Goal: Book appointment/travel/reservation

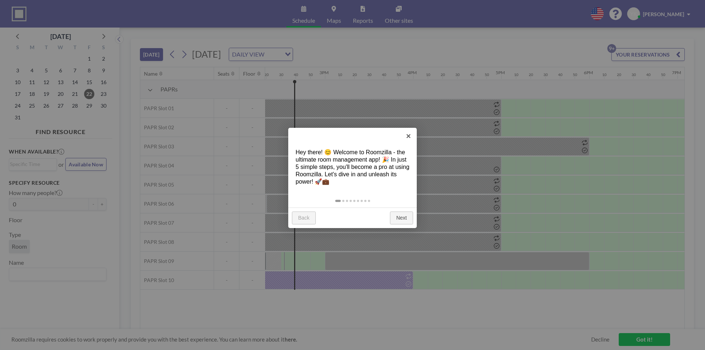
scroll to position [0, 1264]
click at [402, 217] on link "Next" at bounding box center [401, 218] width 23 height 13
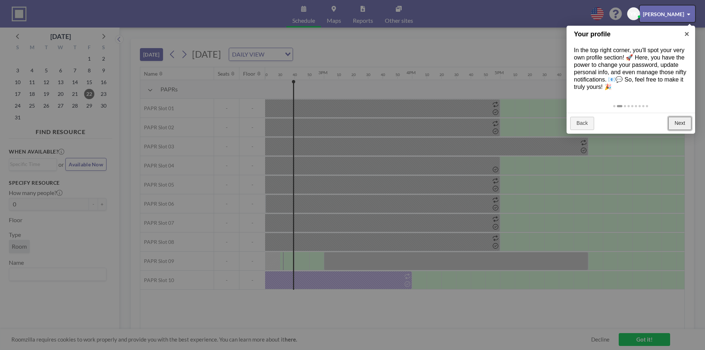
click at [674, 118] on link "Next" at bounding box center [679, 123] width 23 height 13
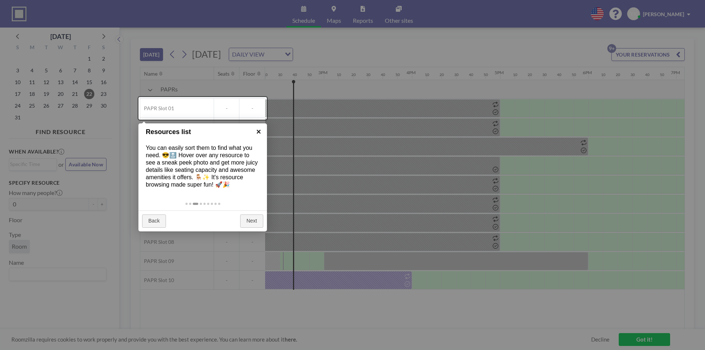
click at [260, 133] on link "×" at bounding box center [259, 131] width 17 height 17
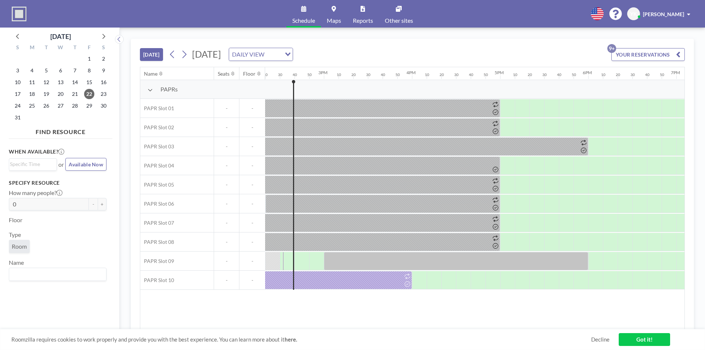
click at [281, 56] on div "DAILY VIEW" at bounding box center [255, 53] width 52 height 11
click at [185, 56] on icon at bounding box center [184, 54] width 7 height 11
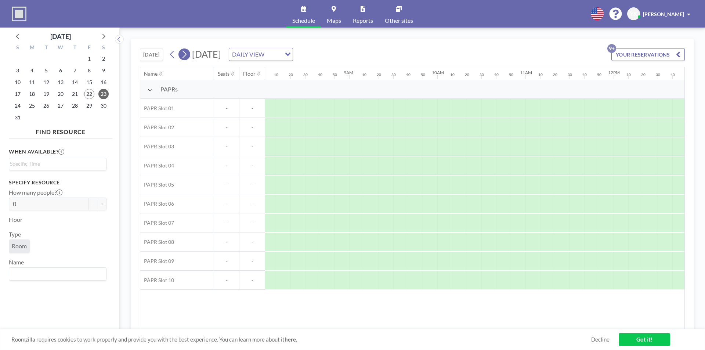
scroll to position [0, 735]
click at [188, 58] on icon at bounding box center [184, 54] width 7 height 11
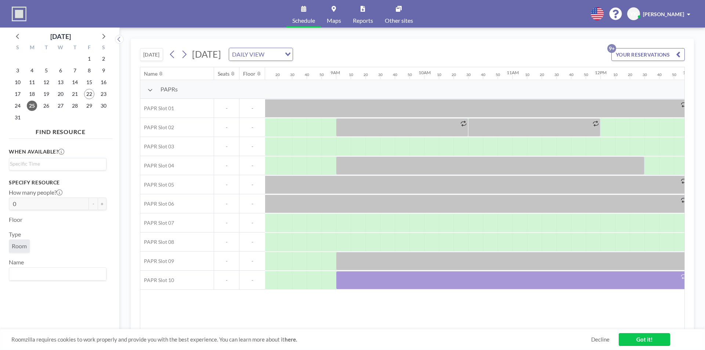
scroll to position [0, 727]
click at [340, 238] on div at bounding box center [339, 242] width 15 height 18
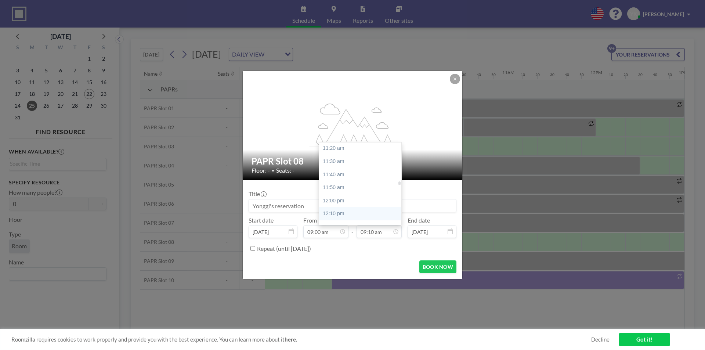
scroll to position [903, 0]
click at [348, 190] on div "12:00 pm" at bounding box center [362, 187] width 86 height 13
type input "12:00 pm"
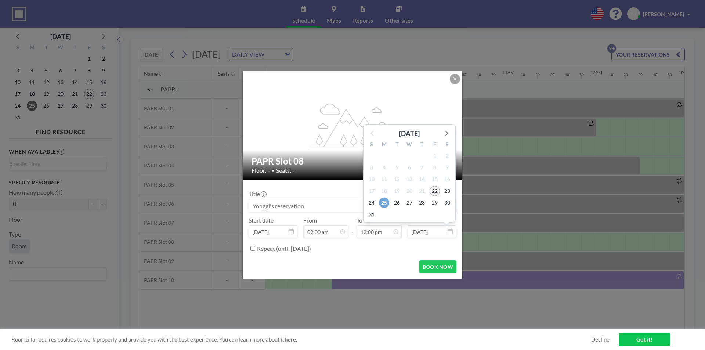
click at [382, 203] on span "25" at bounding box center [384, 203] width 10 height 10
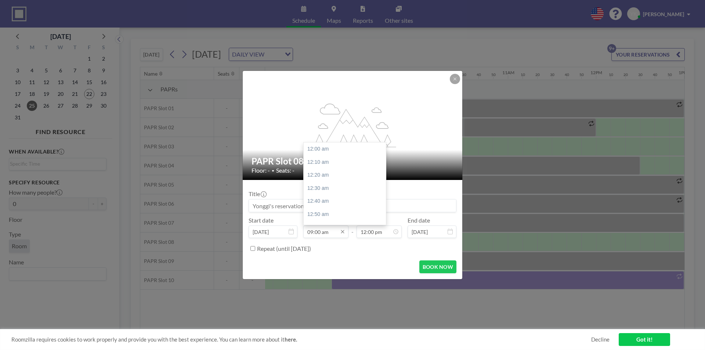
scroll to position [706, 0]
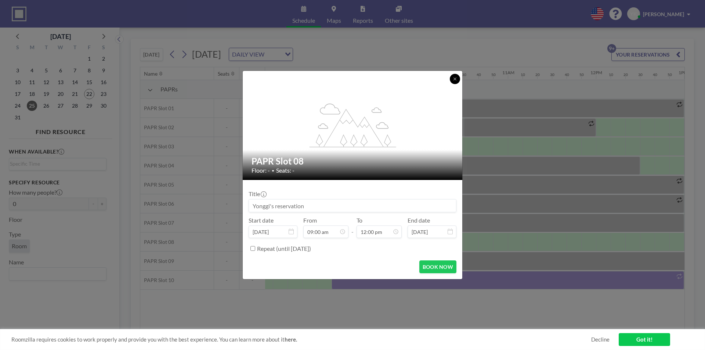
click at [454, 84] on button at bounding box center [455, 79] width 10 height 10
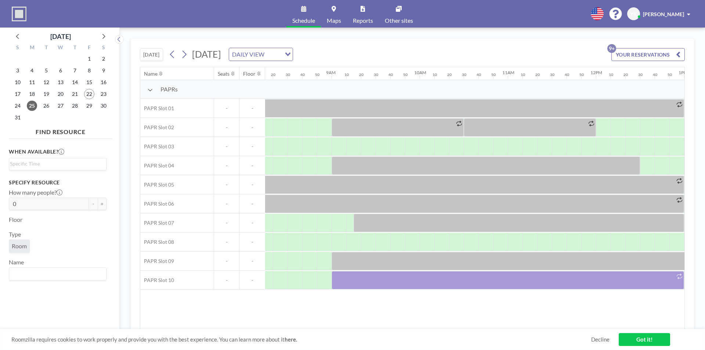
drag, startPoint x: 403, startPoint y: 326, endPoint x: 388, endPoint y: 326, distance: 15.1
click at [388, 326] on div "Name Seats Floor 12AM 10 20 30 40 50 1AM 10 20 30 40 50 2AM 10 20 30 40 50 3AM …" at bounding box center [412, 198] width 544 height 262
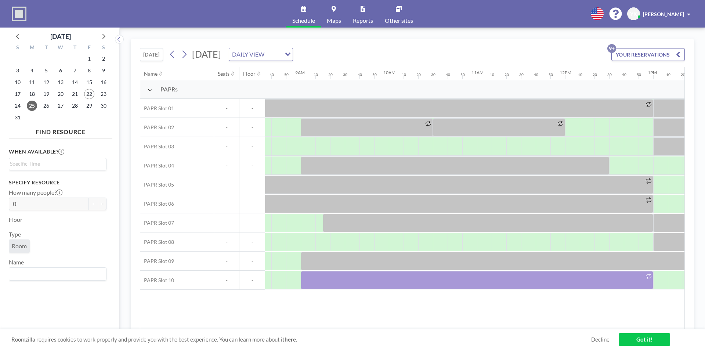
scroll to position [0, 773]
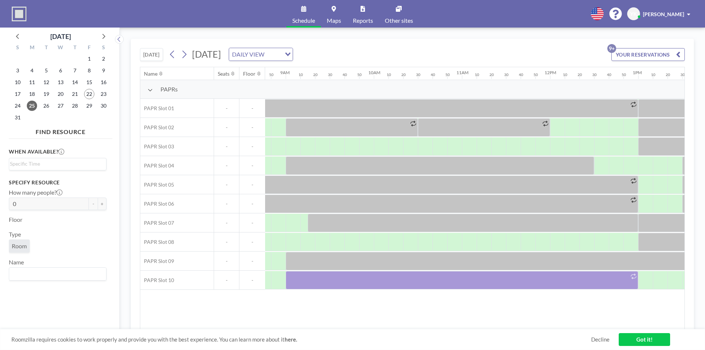
click at [445, 324] on div "Name Seats Floor 12AM 10 20 30 40 50 1AM 10 20 30 40 50 2AM 10 20 30 40 50 3AM …" at bounding box center [412, 198] width 544 height 262
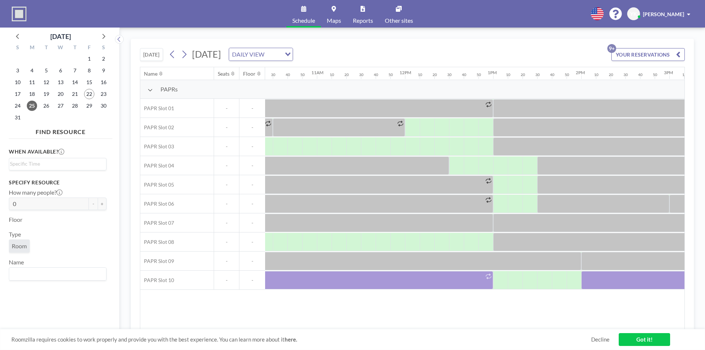
scroll to position [0, 948]
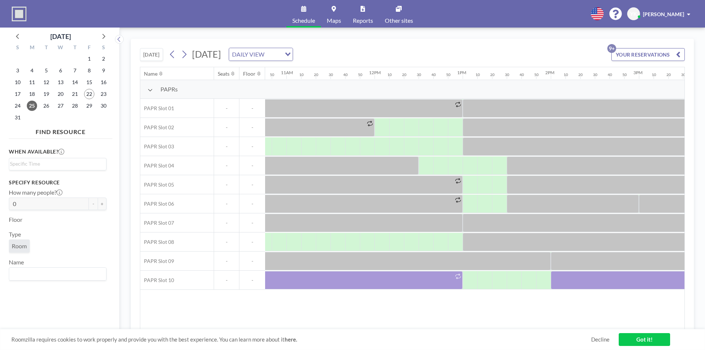
click at [519, 320] on div "Name Seats Floor 12AM 10 20 30 40 50 1AM 10 20 30 40 50 2AM 10 20 30 40 50 3AM …" at bounding box center [412, 198] width 544 height 262
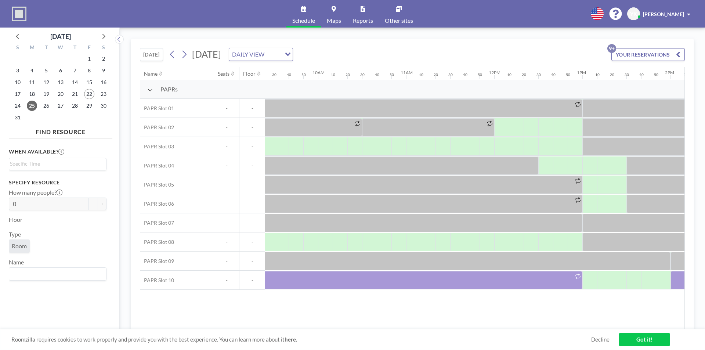
scroll to position [0, 836]
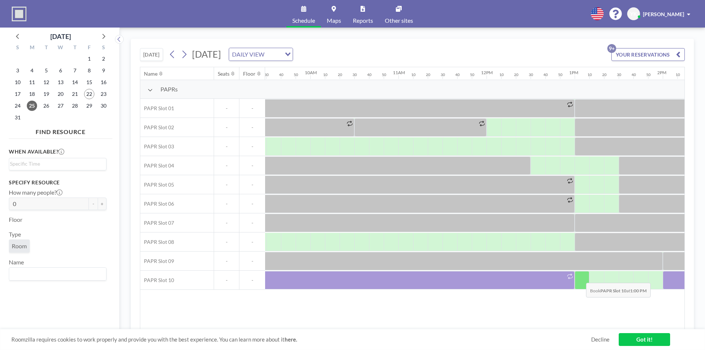
click at [580, 277] on div at bounding box center [582, 280] width 15 height 18
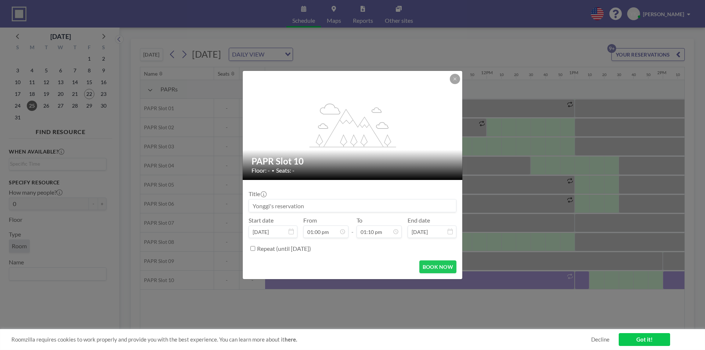
click at [458, 80] on button at bounding box center [455, 79] width 10 height 10
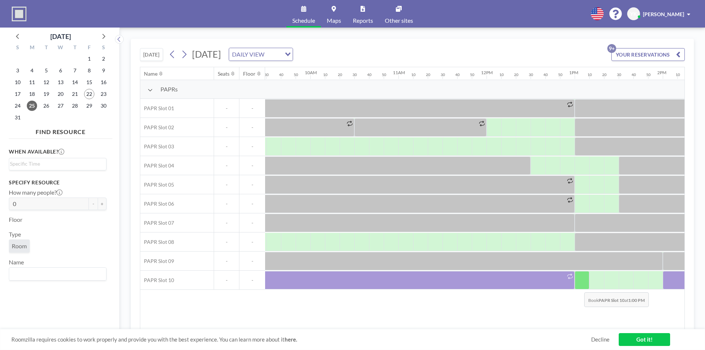
click at [580, 285] on div at bounding box center [582, 280] width 15 height 18
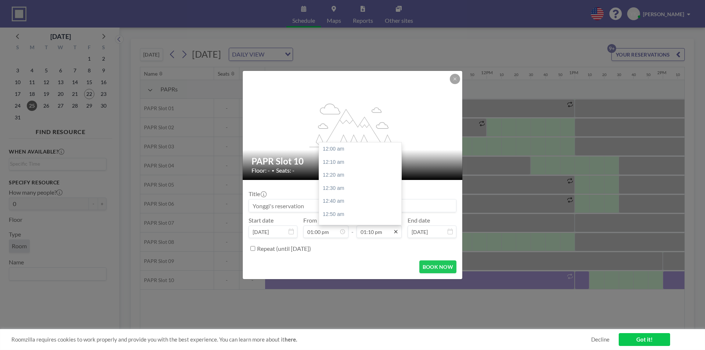
scroll to position [1033, 0]
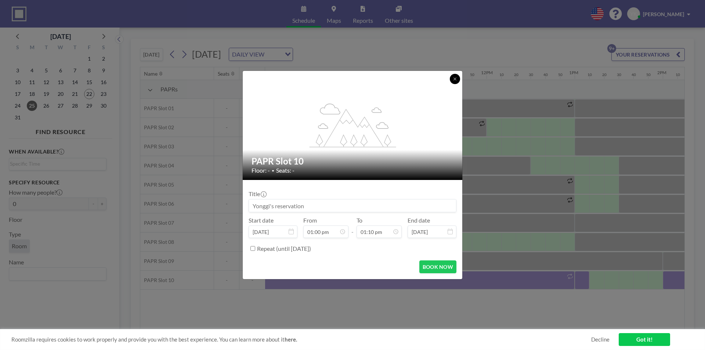
click at [457, 80] on icon at bounding box center [455, 79] width 4 height 4
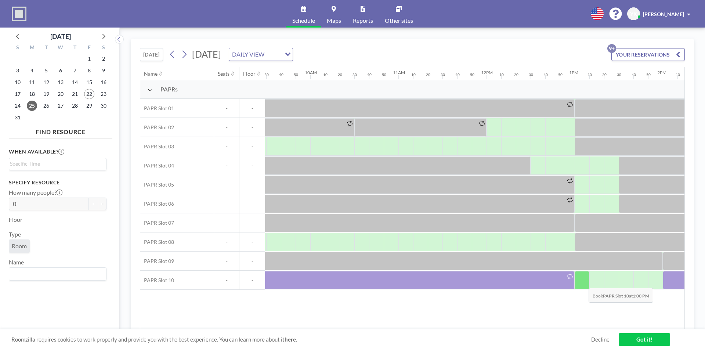
click at [584, 282] on div at bounding box center [582, 280] width 15 height 18
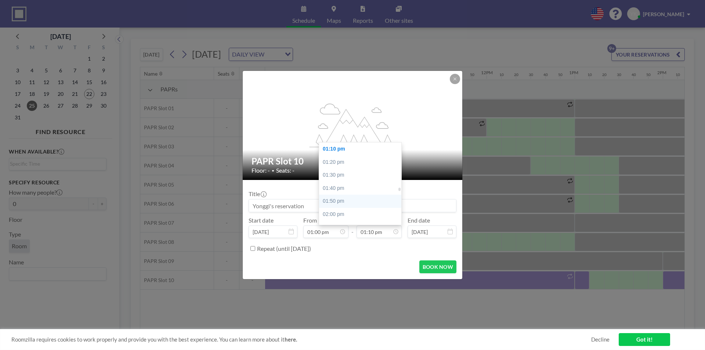
click at [343, 202] on div "01:50 pm" at bounding box center [362, 201] width 86 height 13
type input "01:50 pm"
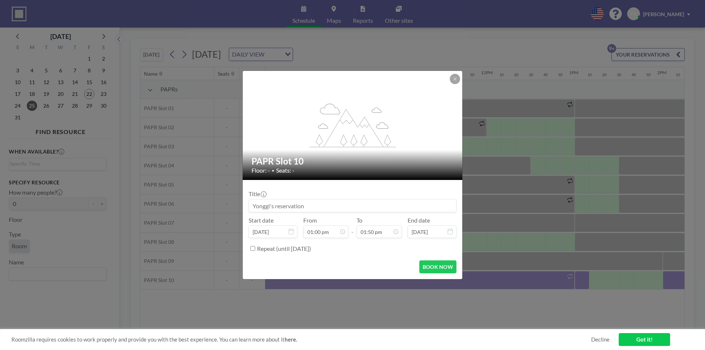
scroll to position [1085, 0]
click at [430, 270] on button "BOOK NOW" at bounding box center [437, 266] width 37 height 13
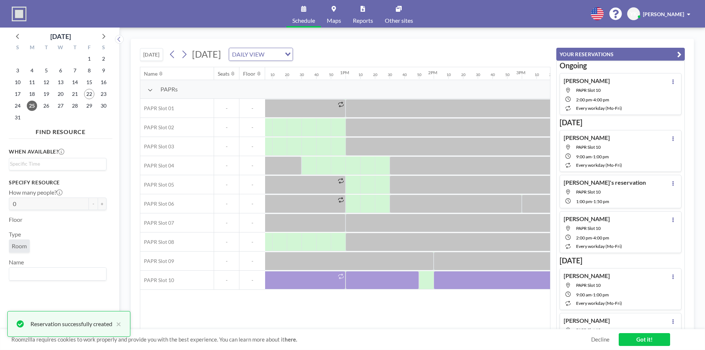
scroll to position [0, 1070]
click at [424, 278] on div at bounding box center [422, 280] width 15 height 18
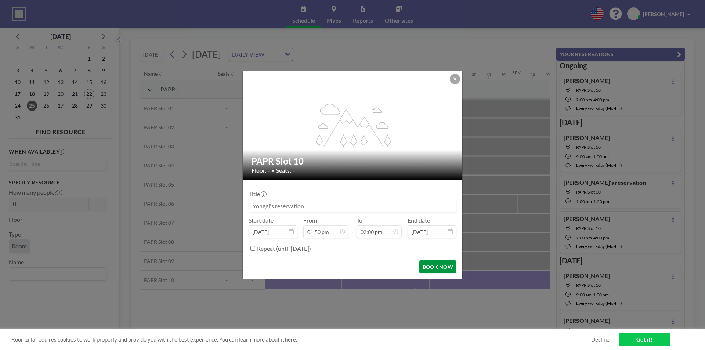
click at [431, 265] on button "BOOK NOW" at bounding box center [437, 266] width 37 height 13
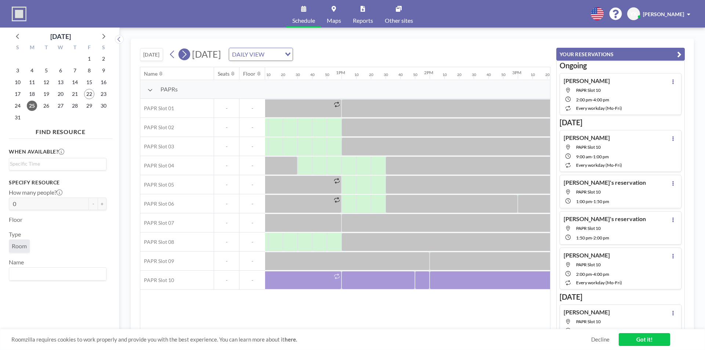
click at [187, 55] on icon at bounding box center [185, 55] width 4 height 8
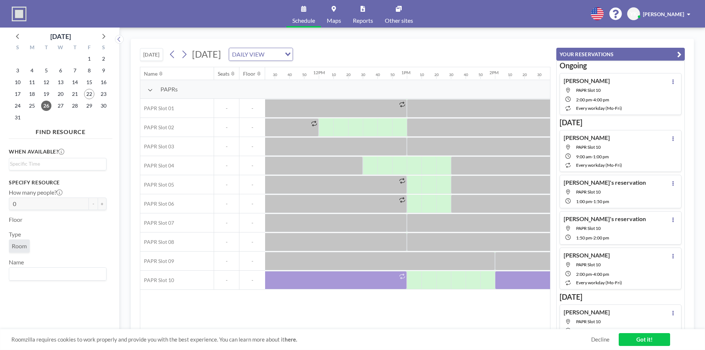
scroll to position [0, 1022]
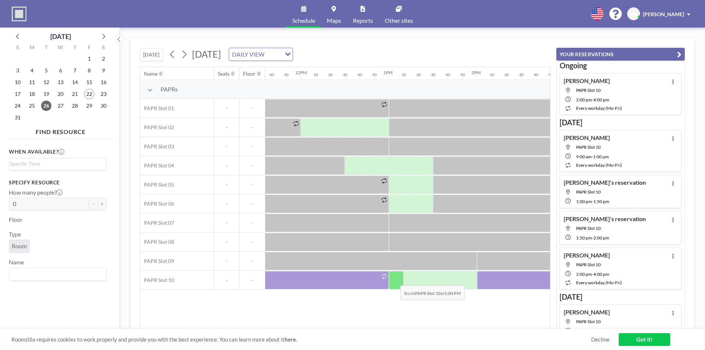
click at [395, 281] on div at bounding box center [396, 280] width 15 height 18
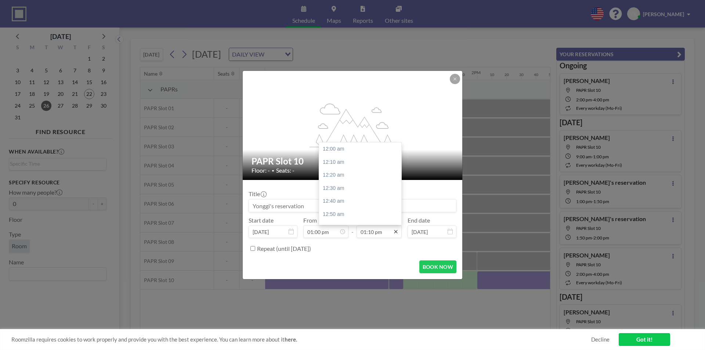
scroll to position [1033, 0]
click at [362, 215] on div "02:00 pm" at bounding box center [362, 214] width 86 height 13
type input "02:00 pm"
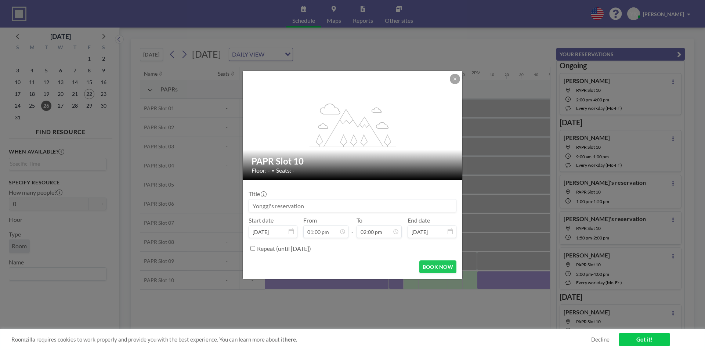
scroll to position [1098, 0]
click at [429, 268] on button "BOOK NOW" at bounding box center [437, 266] width 37 height 13
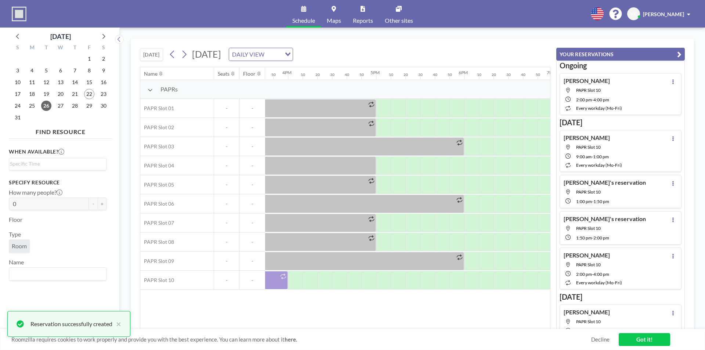
scroll to position [0, 1314]
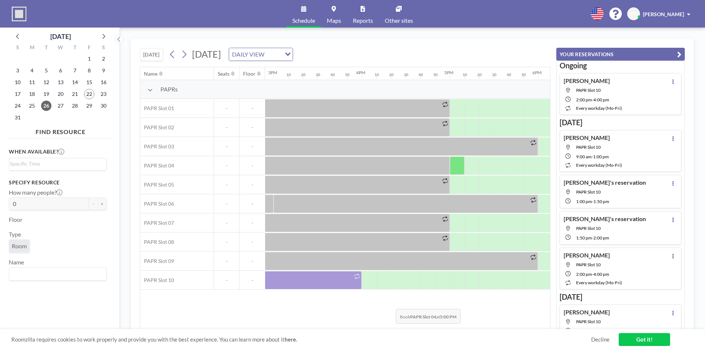
click at [391, 329] on div "Roomzilla requires cookies to work properly and provide you with the best exper…" at bounding box center [352, 339] width 705 height 21
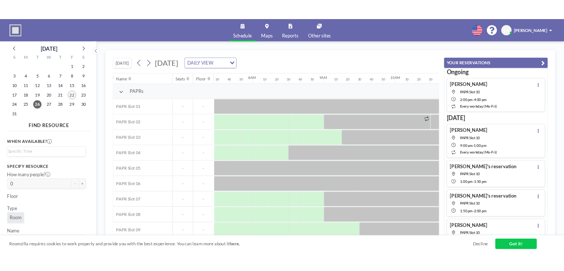
scroll to position [0, 657]
